Goal: Task Accomplishment & Management: Use online tool/utility

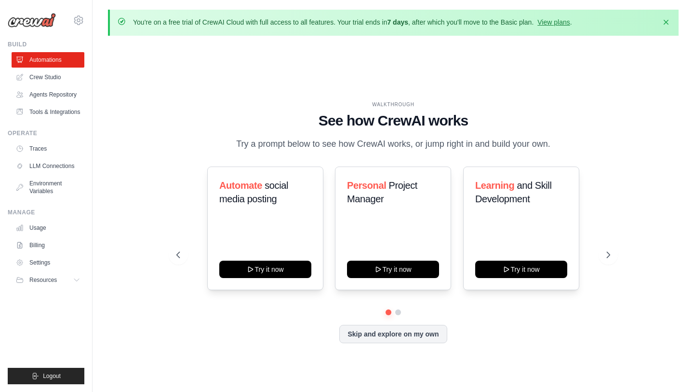
scroll to position [33, 0]
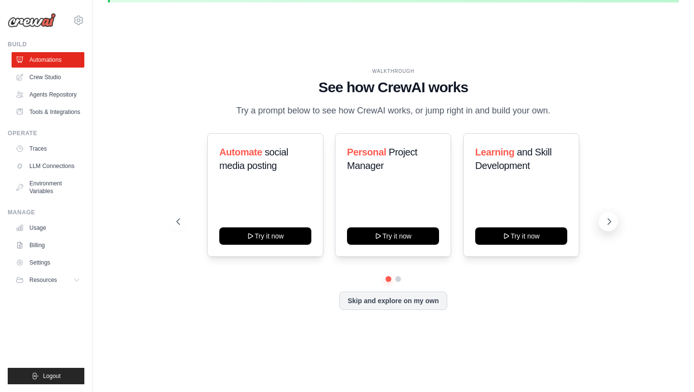
click at [604, 229] on button at bounding box center [608, 221] width 19 height 19
click at [45, 80] on link "Crew Studio" at bounding box center [49, 76] width 73 height 15
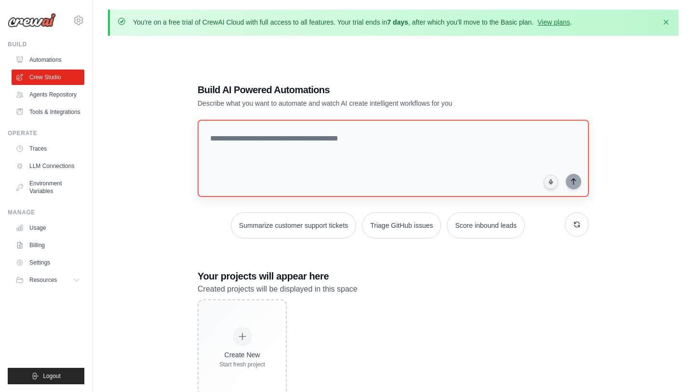
scroll to position [53, 0]
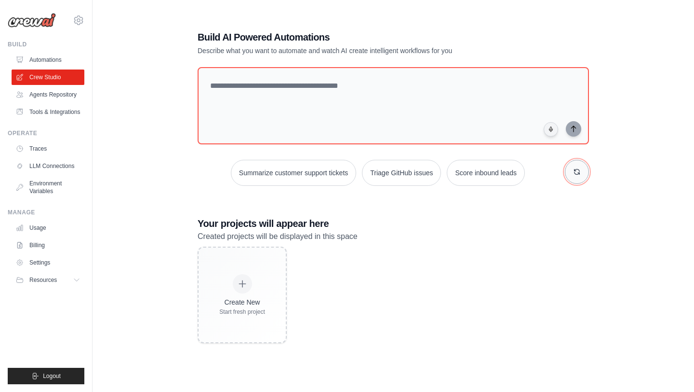
click at [580, 172] on icon "button" at bounding box center [577, 171] width 5 height 5
click at [58, 91] on link "Agents Repository" at bounding box center [49, 94] width 73 height 15
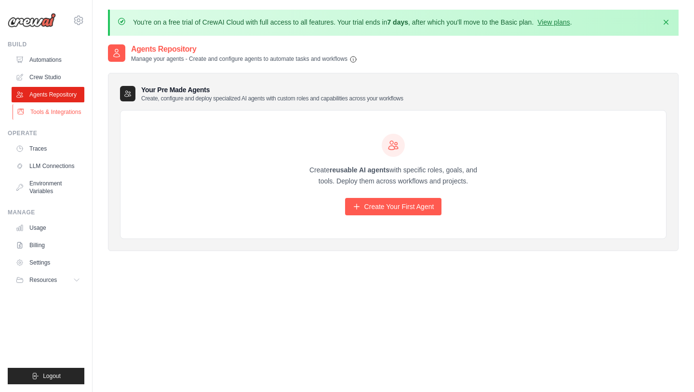
click at [41, 117] on link "Tools & Integrations" at bounding box center [49, 111] width 73 height 15
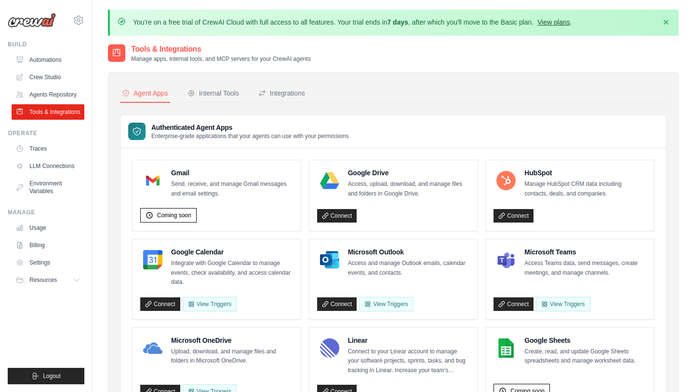
click at [570, 22] on link "View plans" at bounding box center [554, 22] width 32 height 8
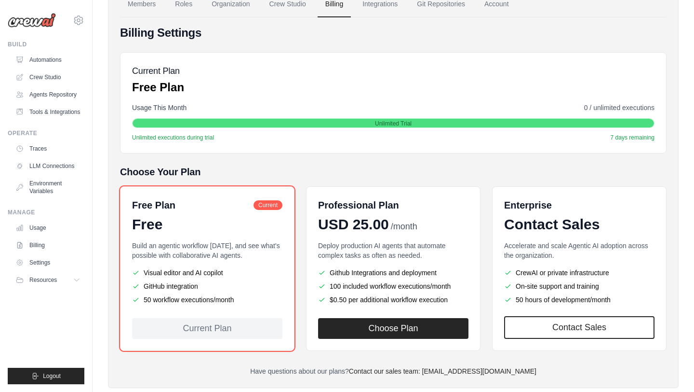
scroll to position [114, 0]
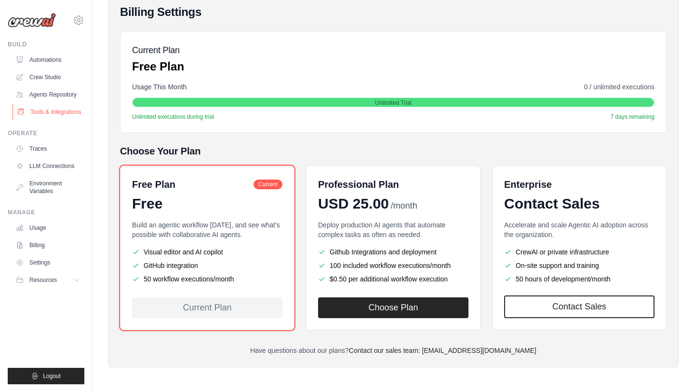
click at [52, 111] on link "Tools & Integrations" at bounding box center [49, 111] width 73 height 15
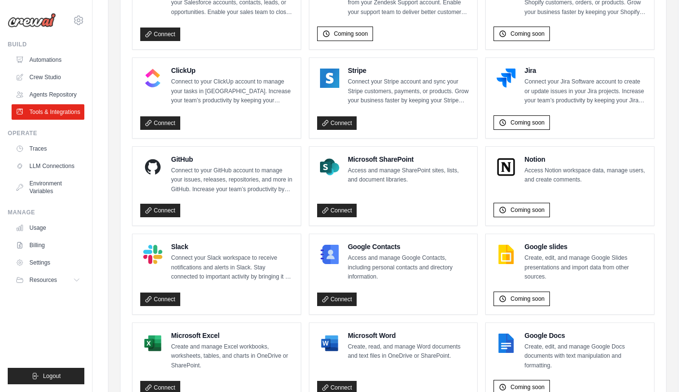
scroll to position [590, 0]
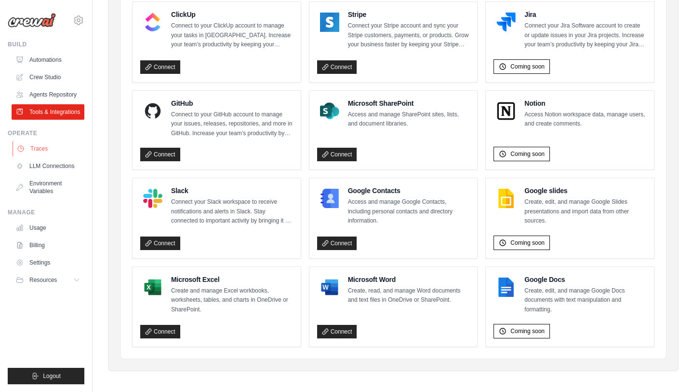
click at [38, 156] on link "Traces" at bounding box center [49, 148] width 73 height 15
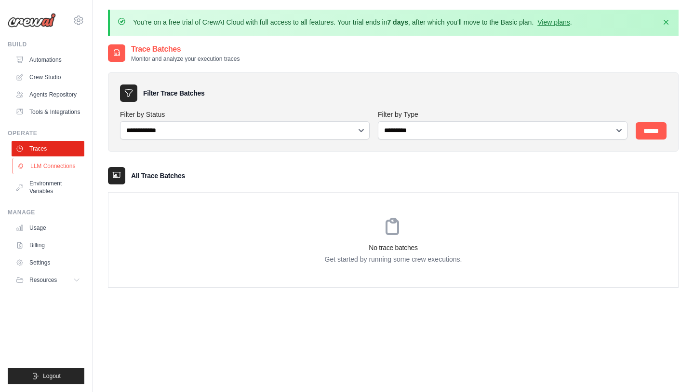
click at [47, 174] on link "LLM Connections" at bounding box center [49, 165] width 73 height 15
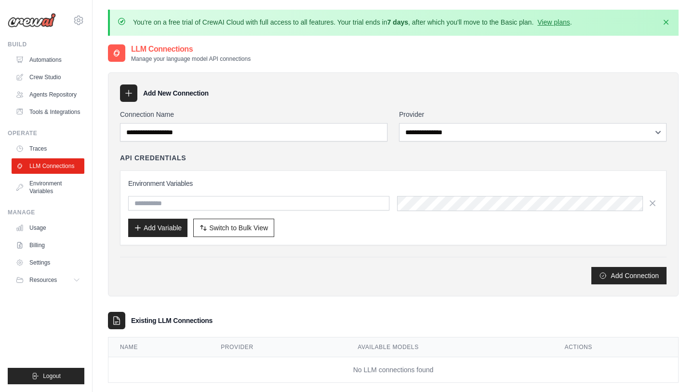
click at [470, 122] on div "**********" at bounding box center [533, 125] width 268 height 32
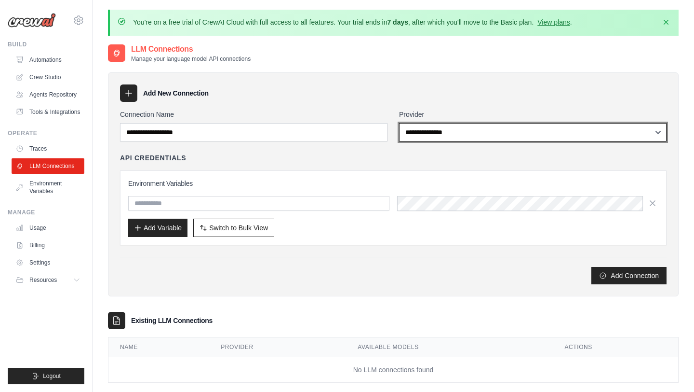
click at [471, 133] on select "**********" at bounding box center [533, 132] width 268 height 18
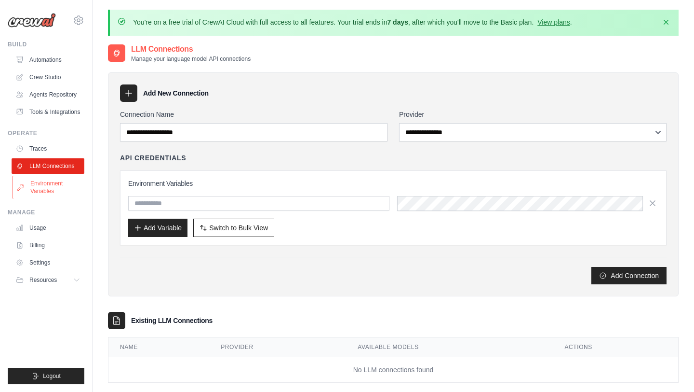
click at [42, 199] on link "Environment Variables" at bounding box center [49, 187] width 73 height 23
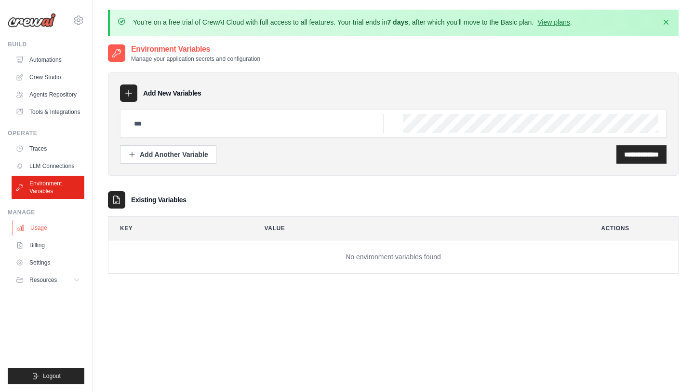
click at [40, 231] on link "Usage" at bounding box center [49, 227] width 73 height 15
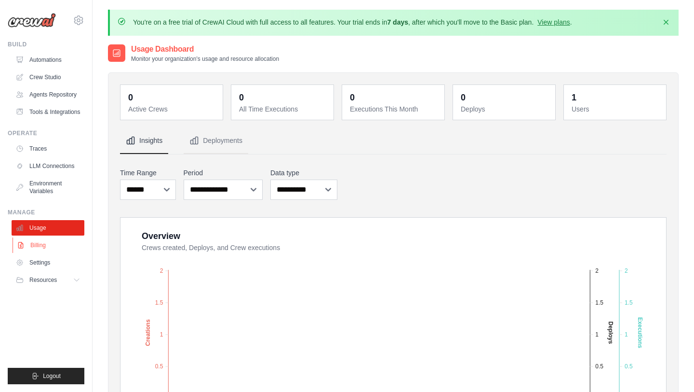
click at [36, 253] on link "Billing" at bounding box center [49, 244] width 73 height 15
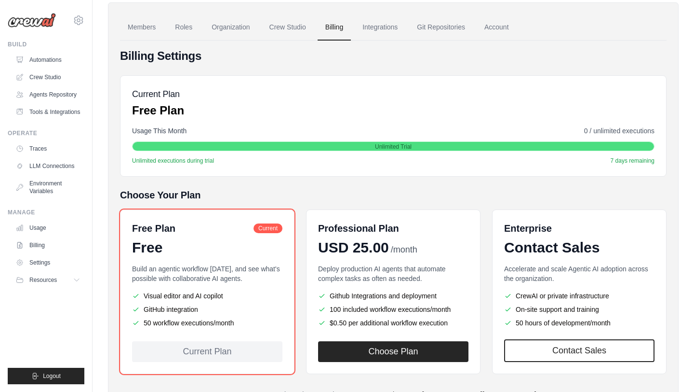
scroll to position [76, 0]
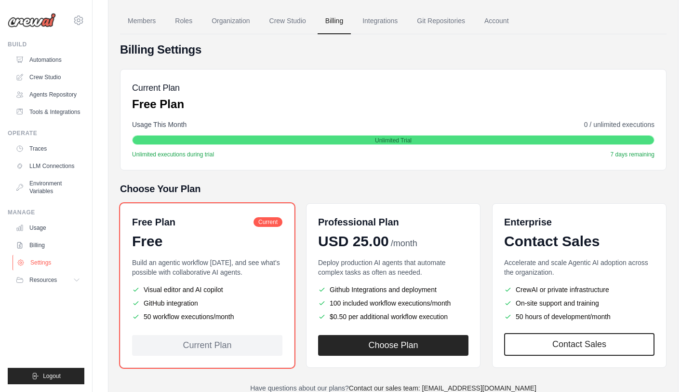
click at [41, 265] on link "Settings" at bounding box center [49, 262] width 73 height 15
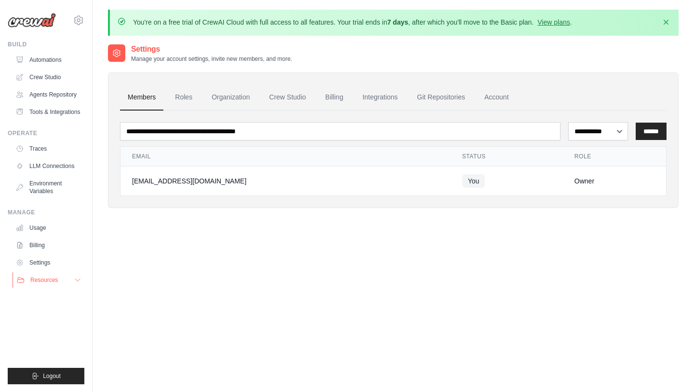
click at [46, 284] on span "Resources" at bounding box center [43, 280] width 27 height 8
click at [43, 55] on link "Automations" at bounding box center [49, 59] width 73 height 15
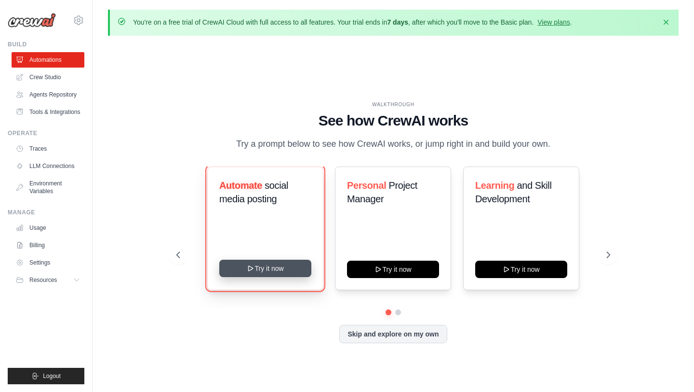
click at [276, 277] on button "Try it now" at bounding box center [265, 267] width 92 height 17
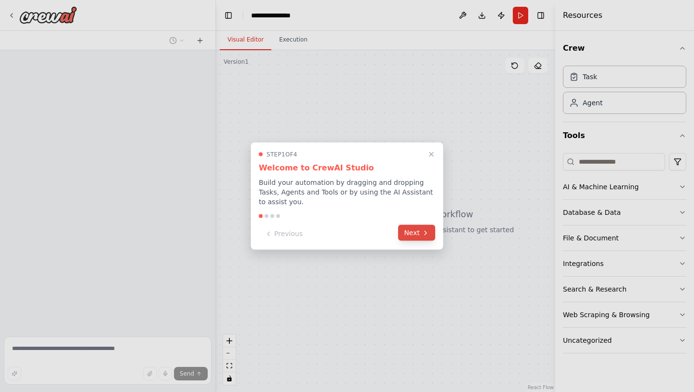
click at [411, 232] on button "Next" at bounding box center [416, 233] width 37 height 16
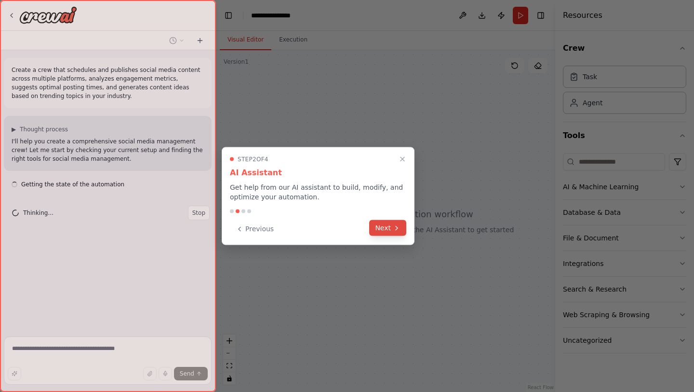
click at [392, 226] on button "Next" at bounding box center [387, 228] width 37 height 16
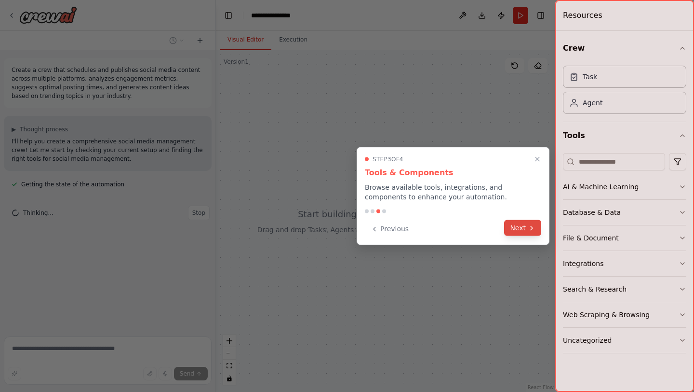
click at [539, 230] on button "Next" at bounding box center [522, 228] width 37 height 16
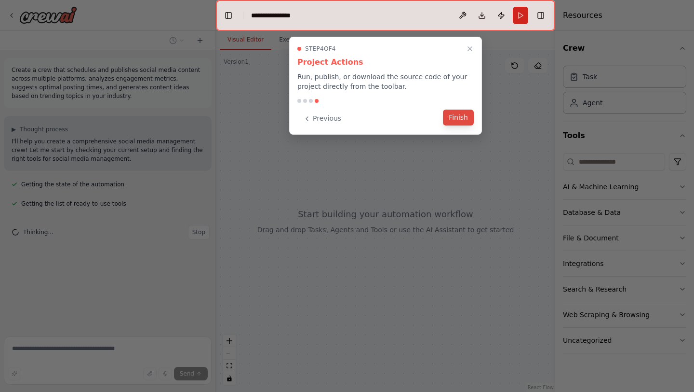
click at [452, 115] on button "Finish" at bounding box center [458, 117] width 31 height 16
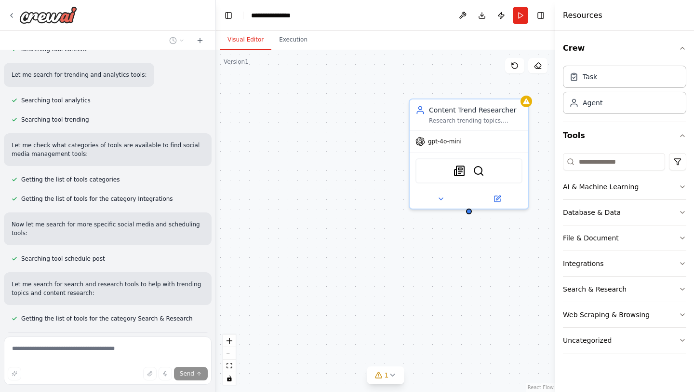
scroll to position [282, 0]
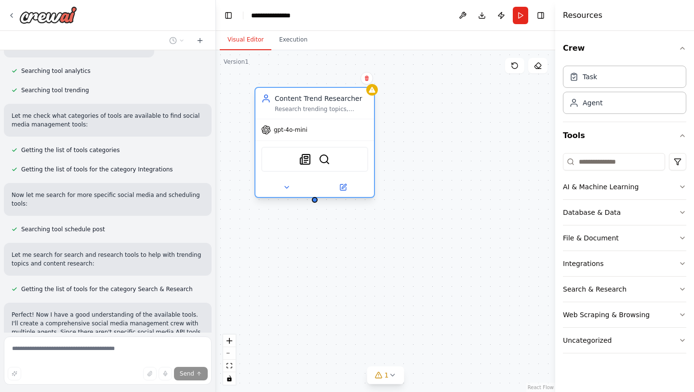
drag, startPoint x: 473, startPoint y: 110, endPoint x: 300, endPoint y: 95, distance: 172.9
click at [299, 94] on div "Content Trend Researcher Research trending topics, hashtags, and industry news …" at bounding box center [322, 103] width 94 height 19
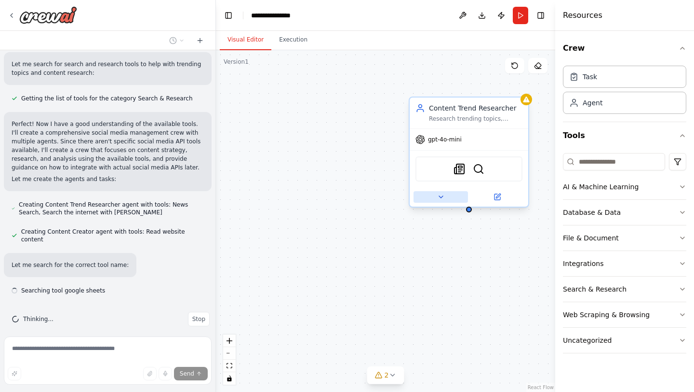
scroll to position [474, 0]
click at [440, 194] on icon at bounding box center [441, 197] width 8 height 8
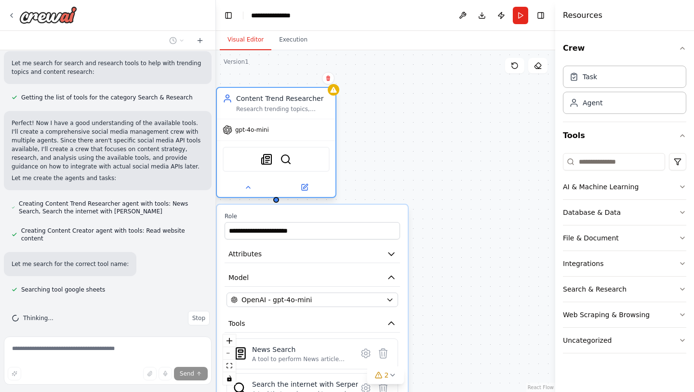
drag, startPoint x: 491, startPoint y: 111, endPoint x: 288, endPoint y: 106, distance: 203.1
click at [288, 105] on div "Content Trend Researcher Research trending topics, hashtags, and industry news …" at bounding box center [283, 103] width 94 height 19
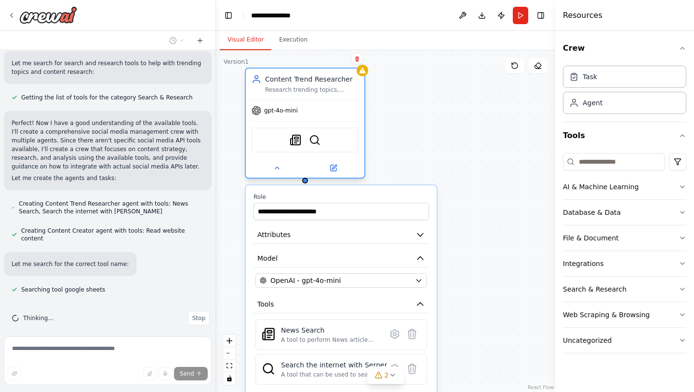
drag, startPoint x: 288, startPoint y: 106, endPoint x: 315, endPoint y: 87, distance: 32.6
click at [315, 87] on div "Research trending topics, hashtags, and industry news in {industry} to inform c…" at bounding box center [312, 90] width 94 height 8
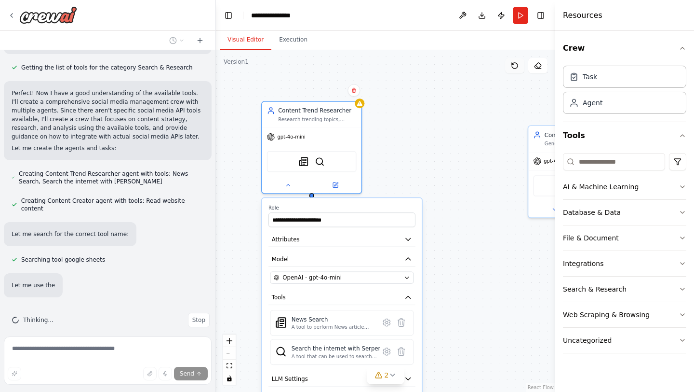
scroll to position [525, 0]
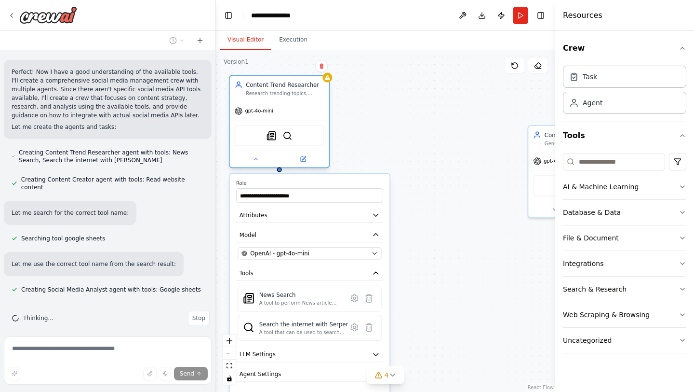
drag, startPoint x: 459, startPoint y: 140, endPoint x: 291, endPoint y: 92, distance: 174.6
click at [290, 91] on div "Research trending topics, hashtags, and industry news in {industry} to inform c…" at bounding box center [285, 93] width 78 height 6
click at [304, 88] on div "Content Trend Researcher" at bounding box center [285, 85] width 78 height 8
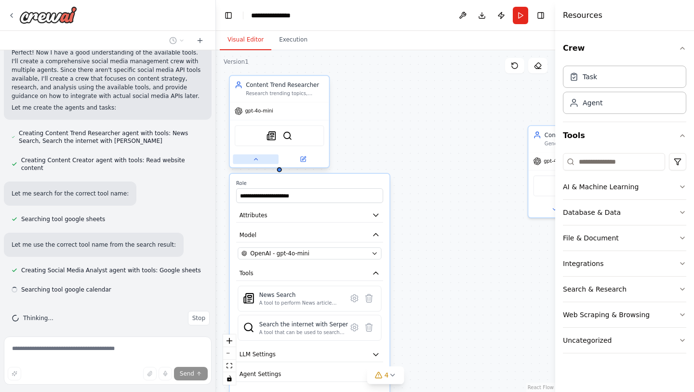
click at [254, 160] on icon at bounding box center [256, 159] width 6 height 6
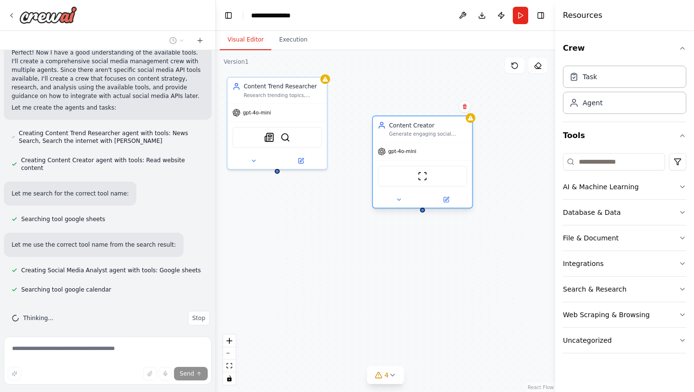
drag, startPoint x: 542, startPoint y: 142, endPoint x: 390, endPoint y: 139, distance: 152.4
click at [389, 138] on div "Content Creator Generate engaging social media content ideas, captions, and pos…" at bounding box center [422, 129] width 99 height 26
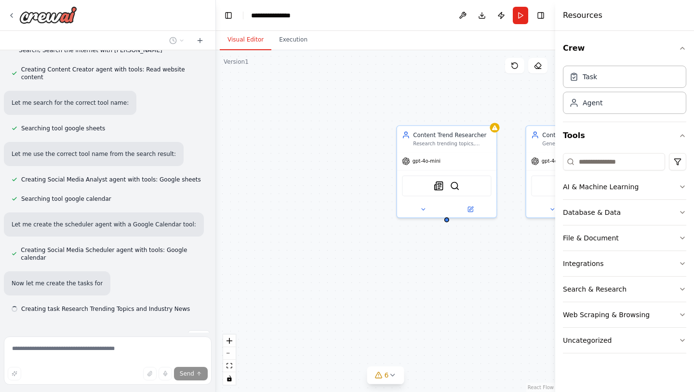
scroll to position [646, 0]
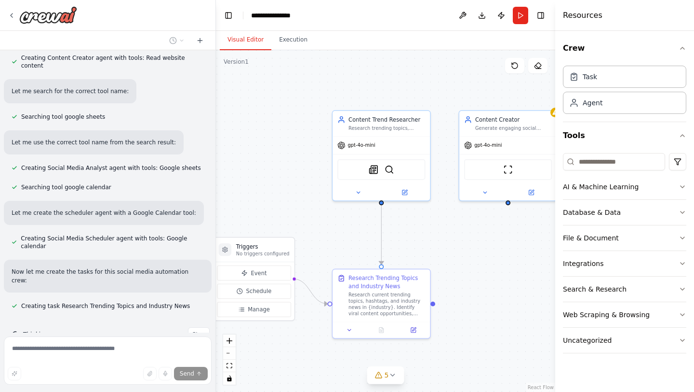
drag, startPoint x: 307, startPoint y: 139, endPoint x: 244, endPoint y: 124, distance: 64.5
click at [244, 124] on div ".deletable-edge-delete-btn { width: 20px; height: 20px; border: 0px solid #ffff…" at bounding box center [386, 220] width 340 height 341
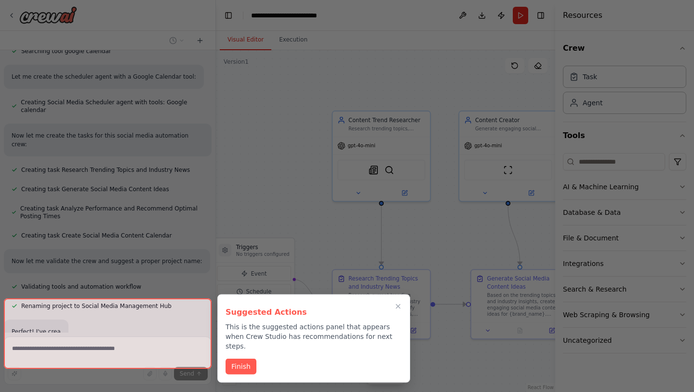
scroll to position [814, 0]
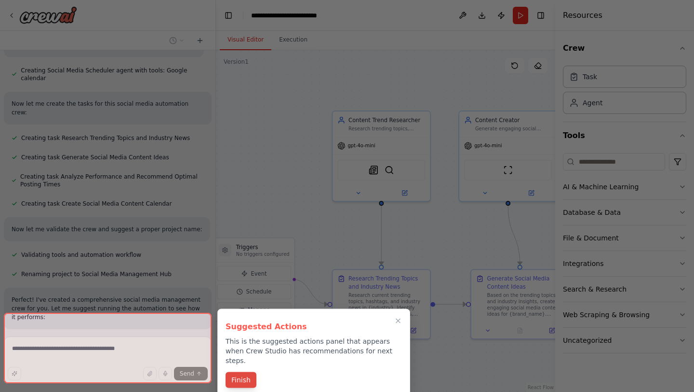
click at [245, 372] on button "Finish" at bounding box center [241, 380] width 31 height 16
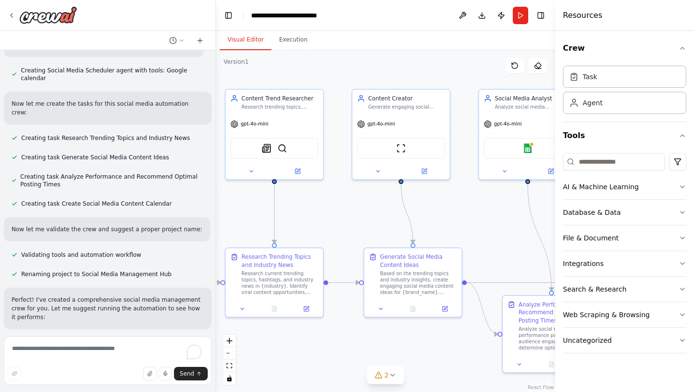
drag, startPoint x: 442, startPoint y: 89, endPoint x: 335, endPoint y: 68, distance: 109.2
click at [335, 68] on div ".deletable-edge-delete-btn { width: 20px; height: 20px; border: 0px solid #ffff…" at bounding box center [386, 220] width 340 height 341
click at [392, 80] on div ".deletable-edge-delete-btn { width: 20px; height: 20px; border: 0px solid #ffff…" at bounding box center [386, 220] width 340 height 341
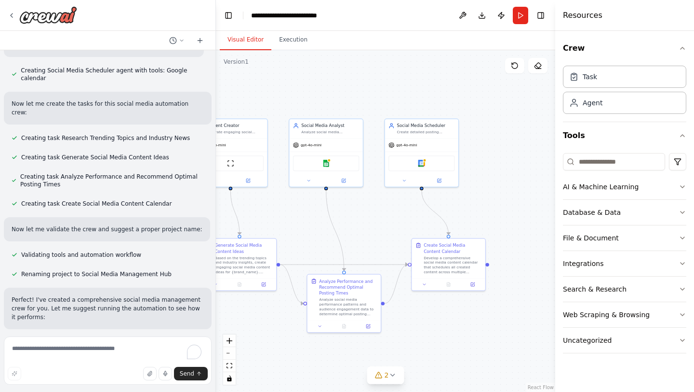
drag, startPoint x: 452, startPoint y: 168, endPoint x: 291, endPoint y: 207, distance: 166.3
click at [291, 207] on div ".deletable-edge-delete-btn { width: 20px; height: 20px; border: 0px solid #ffff…" at bounding box center [386, 220] width 340 height 341
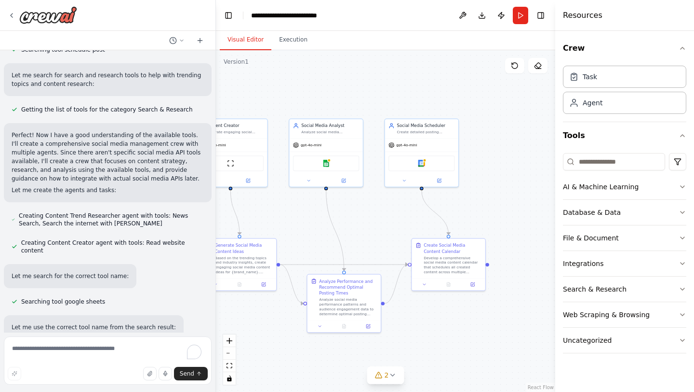
scroll to position [0, 0]
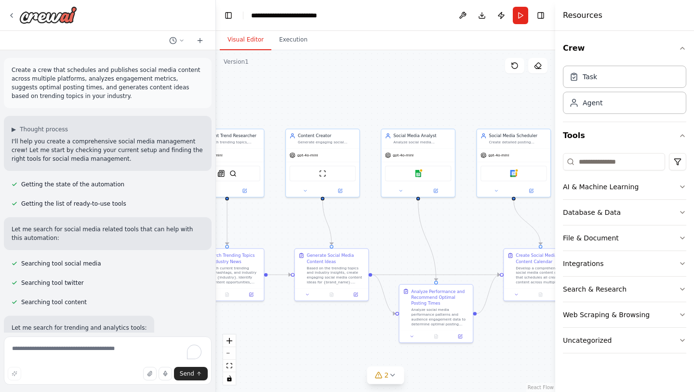
drag, startPoint x: 294, startPoint y: 68, endPoint x: 386, endPoint y: 79, distance: 92.7
click at [386, 79] on div ".deletable-edge-delete-btn { width: 20px; height: 20px; border: 0px solid #ffff…" at bounding box center [386, 220] width 340 height 341
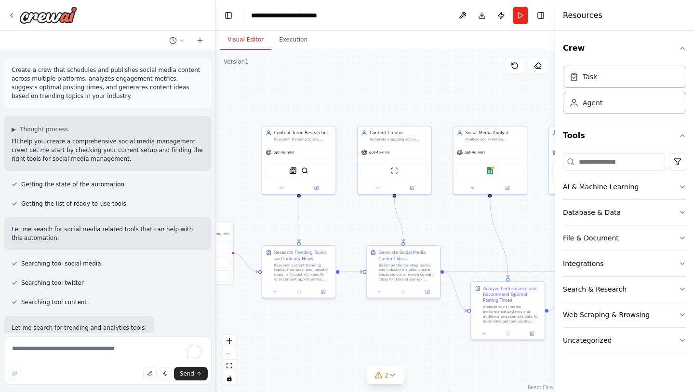
drag, startPoint x: 332, startPoint y: 103, endPoint x: 404, endPoint y: 101, distance: 71.4
click at [404, 101] on div ".deletable-edge-delete-btn { width: 20px; height: 20px; border: 0px solid #ffff…" at bounding box center [386, 220] width 340 height 341
click at [382, 373] on icon at bounding box center [379, 375] width 8 height 8
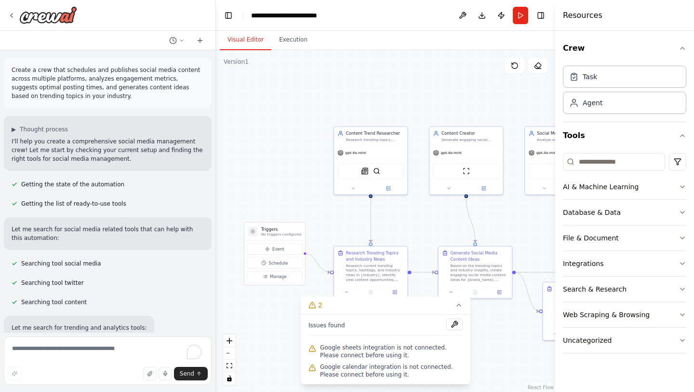
drag, startPoint x: 332, startPoint y: 216, endPoint x: 404, endPoint y: 213, distance: 71.4
click at [404, 213] on div ".deletable-edge-delete-btn { width: 20px; height: 20px; border: 0px solid #ffff…" at bounding box center [386, 220] width 340 height 341
click at [304, 170] on div ".deletable-edge-delete-btn { width: 20px; height: 20px; border: 0px solid #ffff…" at bounding box center [386, 220] width 340 height 341
click at [349, 184] on button at bounding box center [353, 184] width 34 height 7
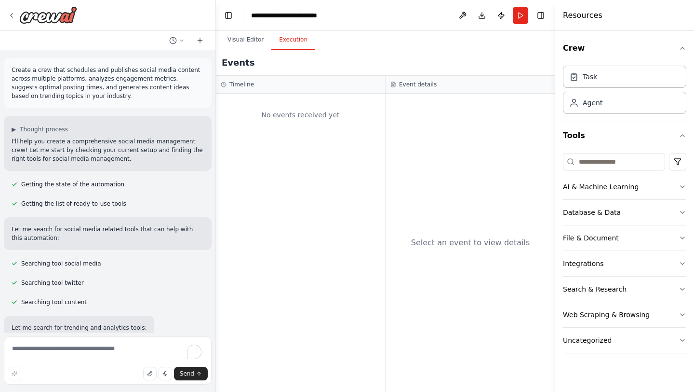
click at [293, 43] on button "Execution" at bounding box center [294, 40] width 44 height 20
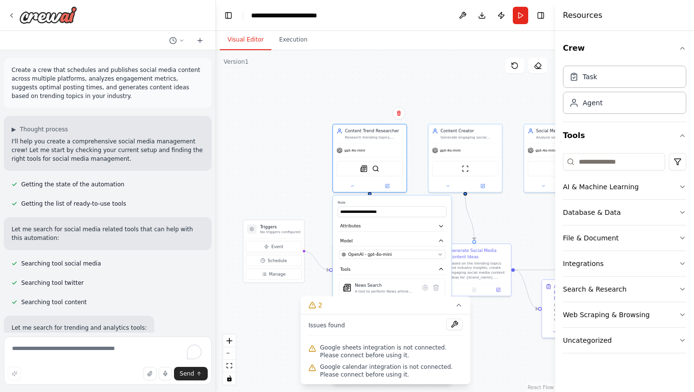
click at [248, 39] on button "Visual Editor" at bounding box center [246, 40] width 52 height 20
click at [281, 236] on div "Triggers No triggers configured" at bounding box center [274, 229] width 61 height 18
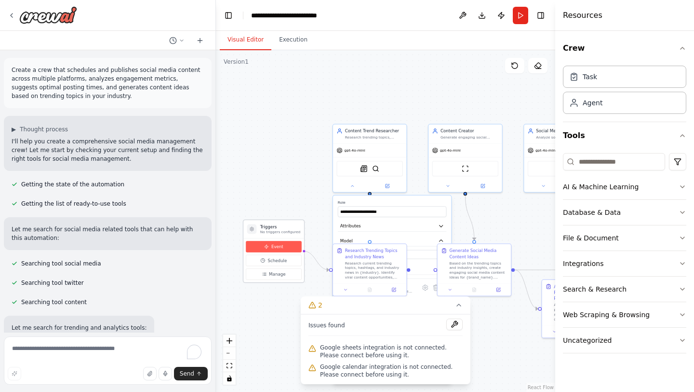
click at [281, 247] on span "Event" at bounding box center [278, 247] width 12 height 6
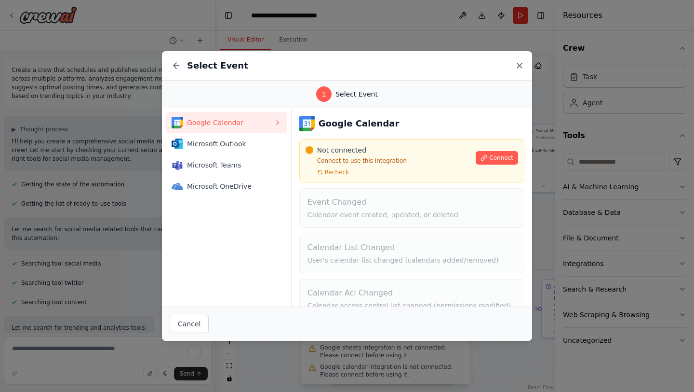
click at [517, 68] on icon at bounding box center [519, 65] width 5 height 5
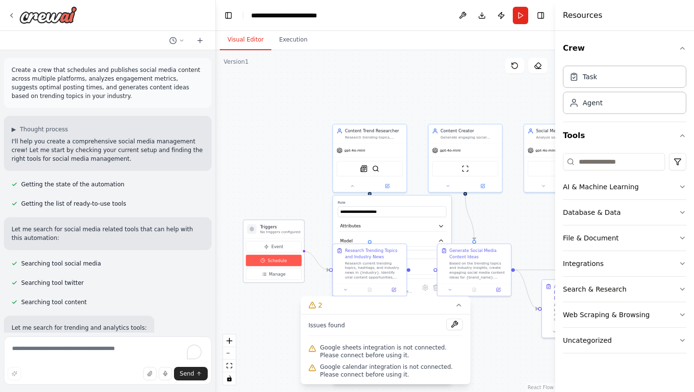
click at [272, 262] on span "Schedule" at bounding box center [277, 260] width 19 height 6
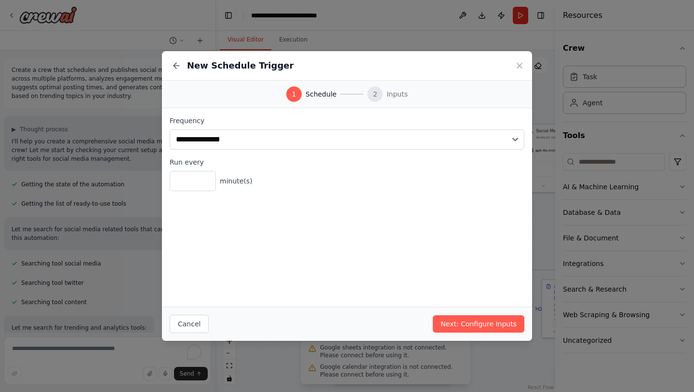
click at [525, 63] on div "New Schedule Trigger" at bounding box center [347, 65] width 370 height 29
click at [519, 67] on icon at bounding box center [520, 66] width 10 height 10
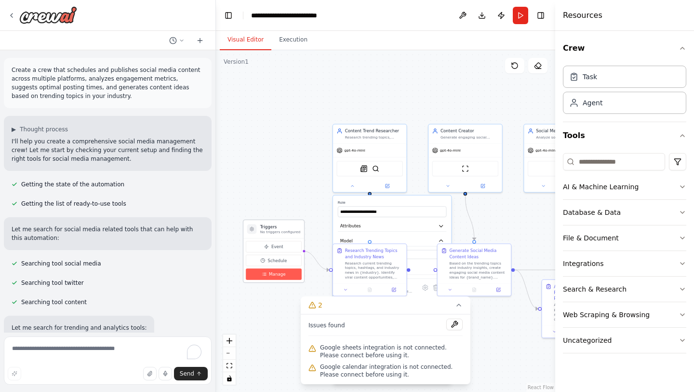
click at [290, 277] on button "Manage" at bounding box center [274, 274] width 56 height 12
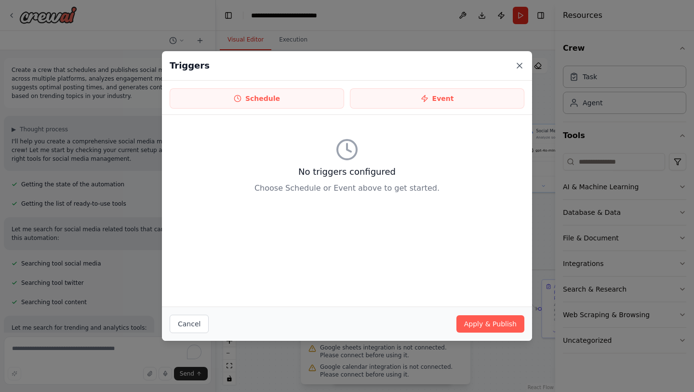
click at [518, 67] on icon at bounding box center [519, 65] width 5 height 5
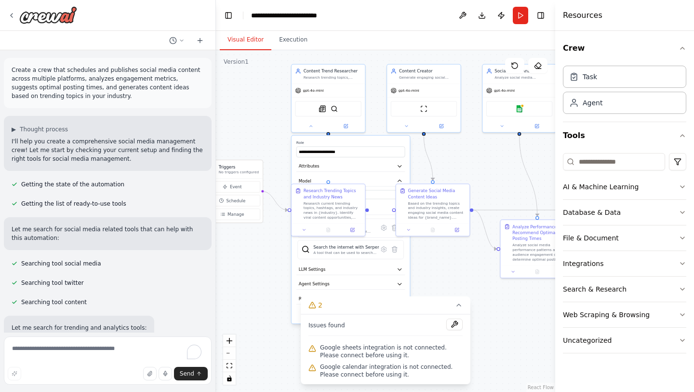
drag, startPoint x: 321, startPoint y: 222, endPoint x: 279, endPoint y: 163, distance: 72.3
click at [279, 163] on div ".deletable-edge-delete-btn { width: 20px; height: 20px; border: 0px solid #ffff…" at bounding box center [386, 220] width 340 height 341
click at [462, 306] on icon at bounding box center [459, 305] width 8 height 8
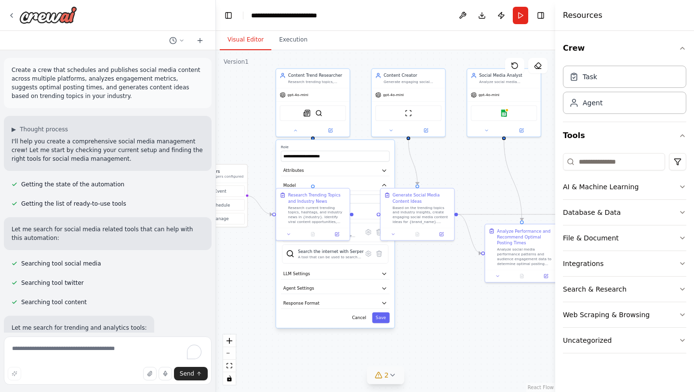
drag, startPoint x: 437, startPoint y: 277, endPoint x: 422, endPoint y: 280, distance: 15.3
click at [422, 280] on div ".deletable-edge-delete-btn { width: 20px; height: 20px; border: 0px solid #ffff…" at bounding box center [386, 220] width 340 height 341
click at [293, 129] on icon at bounding box center [295, 129] width 5 height 5
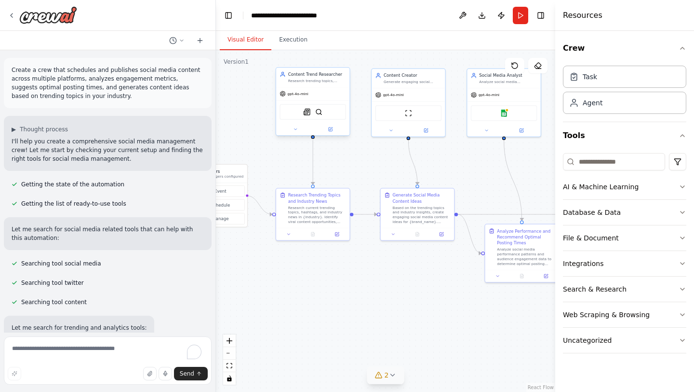
click at [305, 91] on span "gpt-4o-mini" at bounding box center [297, 93] width 21 height 5
click at [307, 114] on img at bounding box center [306, 111] width 7 height 7
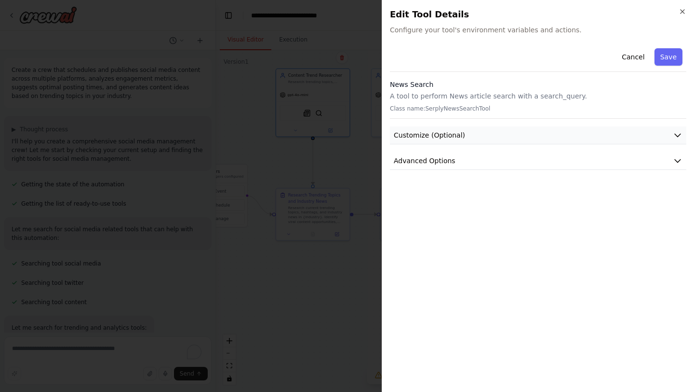
click at [524, 136] on button "Customize (Optional)" at bounding box center [538, 135] width 297 height 18
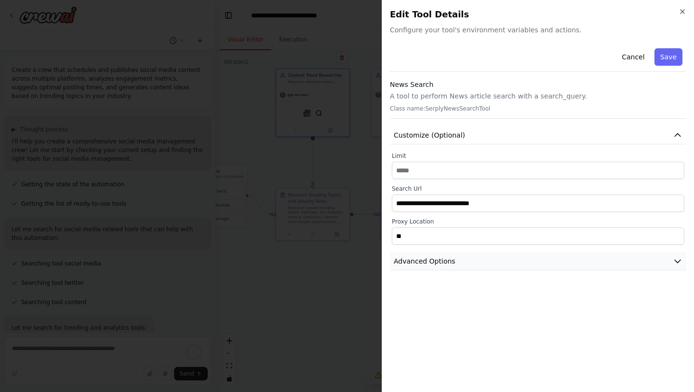
click at [496, 253] on button "Advanced Options" at bounding box center [538, 261] width 297 height 18
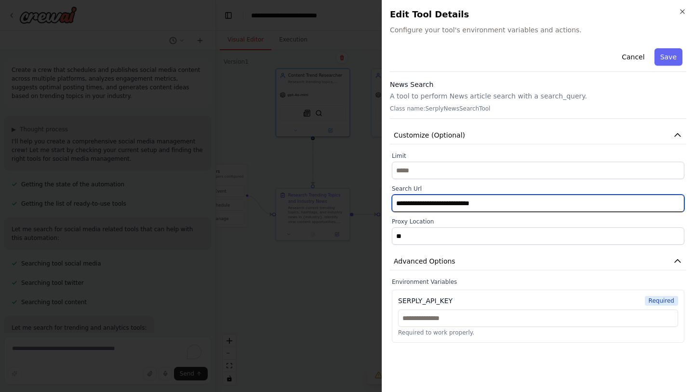
drag, startPoint x: 454, startPoint y: 198, endPoint x: 437, endPoint y: 204, distance: 18.5
click at [437, 204] on input "**********" at bounding box center [538, 202] width 293 height 17
drag, startPoint x: 455, startPoint y: 203, endPoint x: 430, endPoint y: 203, distance: 25.1
click at [430, 203] on input "**********" at bounding box center [538, 202] width 293 height 17
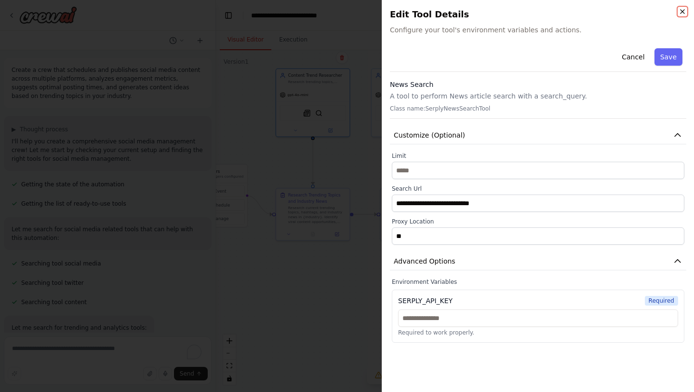
click at [682, 8] on icon "button" at bounding box center [683, 12] width 8 height 8
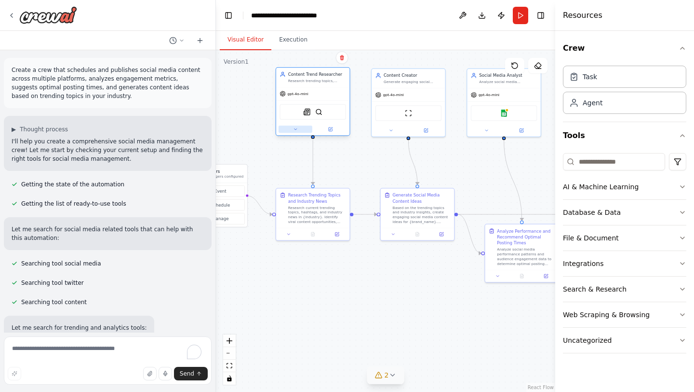
click at [293, 127] on icon at bounding box center [295, 129] width 5 height 5
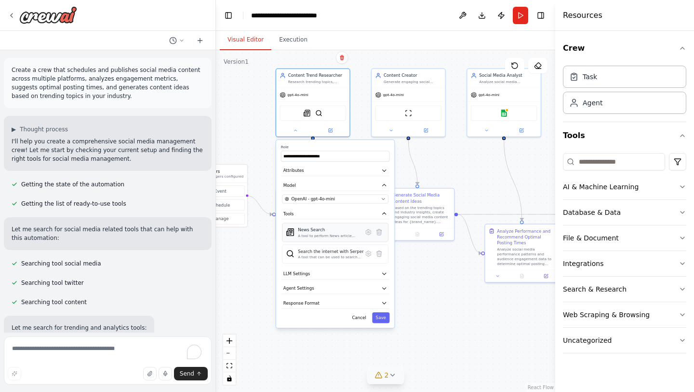
click at [300, 239] on div "News Search A tool to perform News article search with a search_query." at bounding box center [335, 232] width 107 height 19
click at [318, 274] on button "LLM Settings" at bounding box center [335, 273] width 109 height 11
click at [382, 272] on icon "button" at bounding box center [384, 274] width 6 height 6
click at [384, 328] on icon "button" at bounding box center [384, 330] width 6 height 6
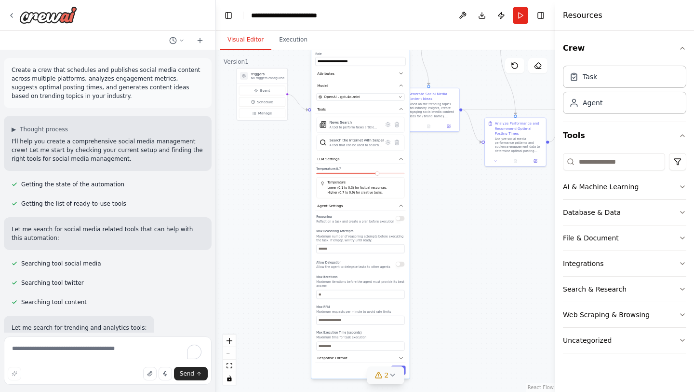
drag, startPoint x: 434, startPoint y: 316, endPoint x: 453, endPoint y: 197, distance: 120.2
click at [453, 197] on div ".deletable-edge-delete-btn { width: 20px; height: 20px; border: 0px solid #ffff…" at bounding box center [386, 220] width 340 height 341
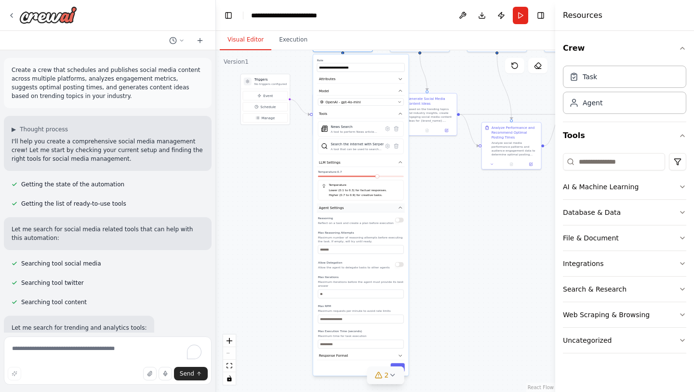
click at [401, 207] on icon "button" at bounding box center [400, 207] width 3 height 1
click at [400, 222] on button "Response Format" at bounding box center [361, 219] width 88 height 9
click at [368, 246] on button "Add Property" at bounding box center [361, 243] width 86 height 11
click at [398, 245] on button "button" at bounding box center [399, 242] width 9 height 9
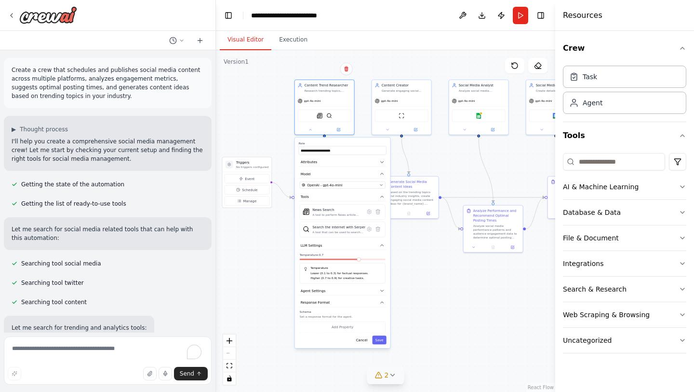
drag, startPoint x: 427, startPoint y: 193, endPoint x: 409, endPoint y: 276, distance: 85.0
click at [409, 276] on div ".deletable-edge-delete-btn { width: 20px; height: 20px; border: 0px solid #ffff…" at bounding box center [386, 220] width 340 height 341
click at [311, 131] on button at bounding box center [310, 129] width 27 height 6
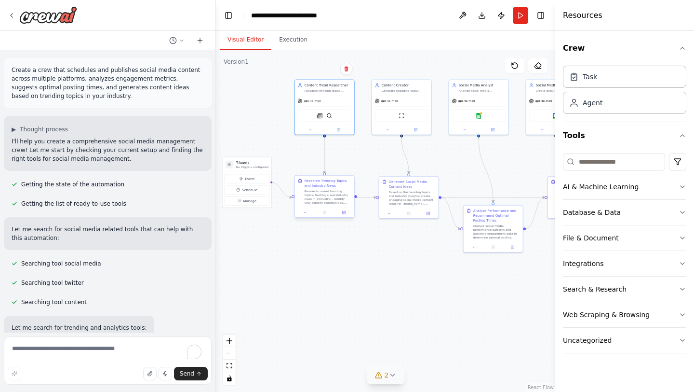
click at [321, 191] on div "Research current trending topics, hashtags, and industry news in {industry}. Id…" at bounding box center [328, 196] width 47 height 15
click at [305, 214] on button at bounding box center [305, 212] width 16 height 6
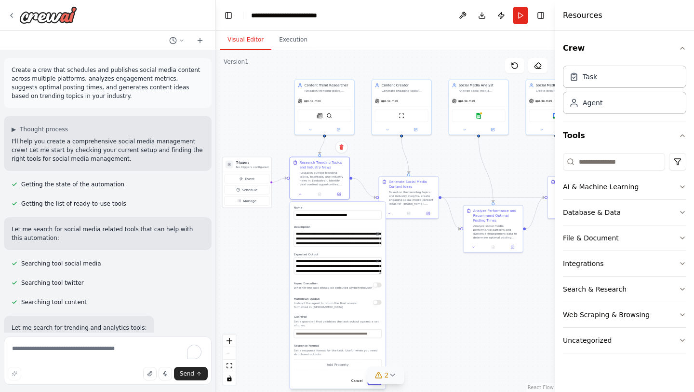
drag, startPoint x: 385, startPoint y: 294, endPoint x: 383, endPoint y: 265, distance: 29.5
click at [383, 265] on div "**********" at bounding box center [337, 295] width 95 height 187
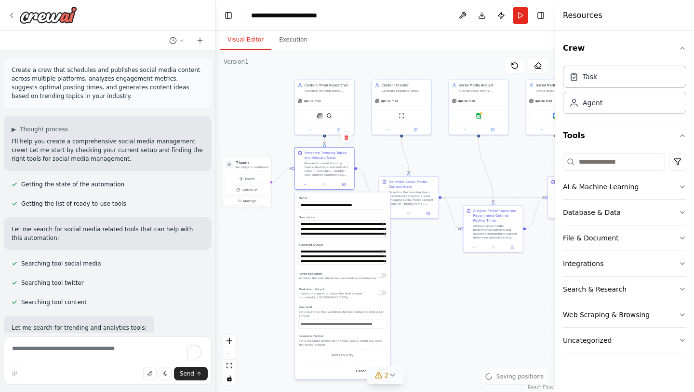
click at [434, 246] on div ".deletable-edge-delete-btn { width: 20px; height: 20px; border: 0px solid #ffff…" at bounding box center [386, 220] width 340 height 341
click at [306, 185] on icon at bounding box center [305, 183] width 4 height 4
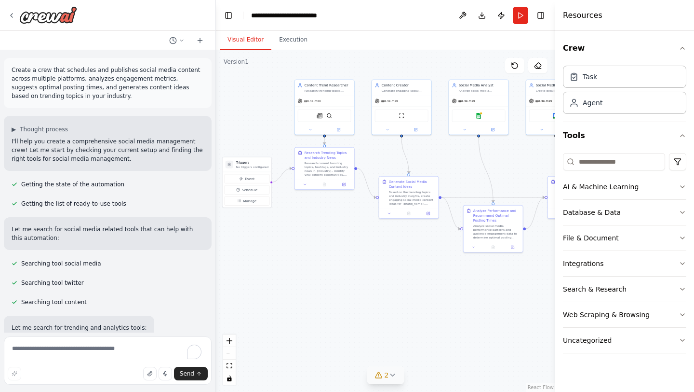
click at [331, 206] on div ".deletable-edge-delete-btn { width: 20px; height: 20px; border: 0px solid #ffff…" at bounding box center [386, 220] width 340 height 341
drag, startPoint x: 334, startPoint y: 166, endPoint x: 326, endPoint y: 208, distance: 42.7
click at [326, 204] on div "Research current trending topics, hashtags, and industry news in {industry}. Id…" at bounding box center [323, 196] width 47 height 15
drag, startPoint x: 404, startPoint y: 201, endPoint x: 404, endPoint y: 216, distance: 15.4
click at [404, 216] on div "Based on the trending topics and industry insights, create engaging social medi…" at bounding box center [410, 211] width 47 height 15
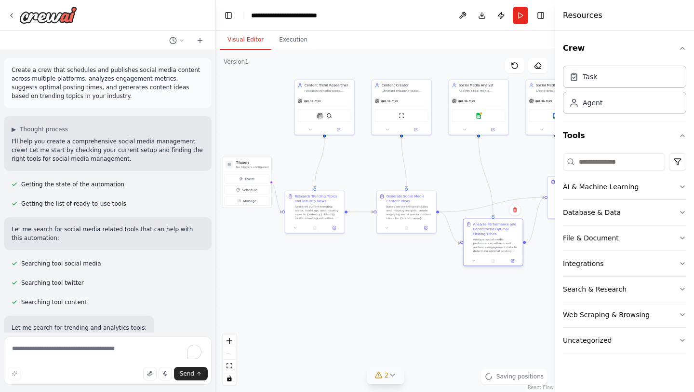
drag, startPoint x: 482, startPoint y: 239, endPoint x: 482, endPoint y: 258, distance: 18.8
click at [482, 258] on div "Analyze Performance and Recommend Optimal Posting Times Analyze social media pe…" at bounding box center [493, 242] width 60 height 48
